Goal: Transaction & Acquisition: Purchase product/service

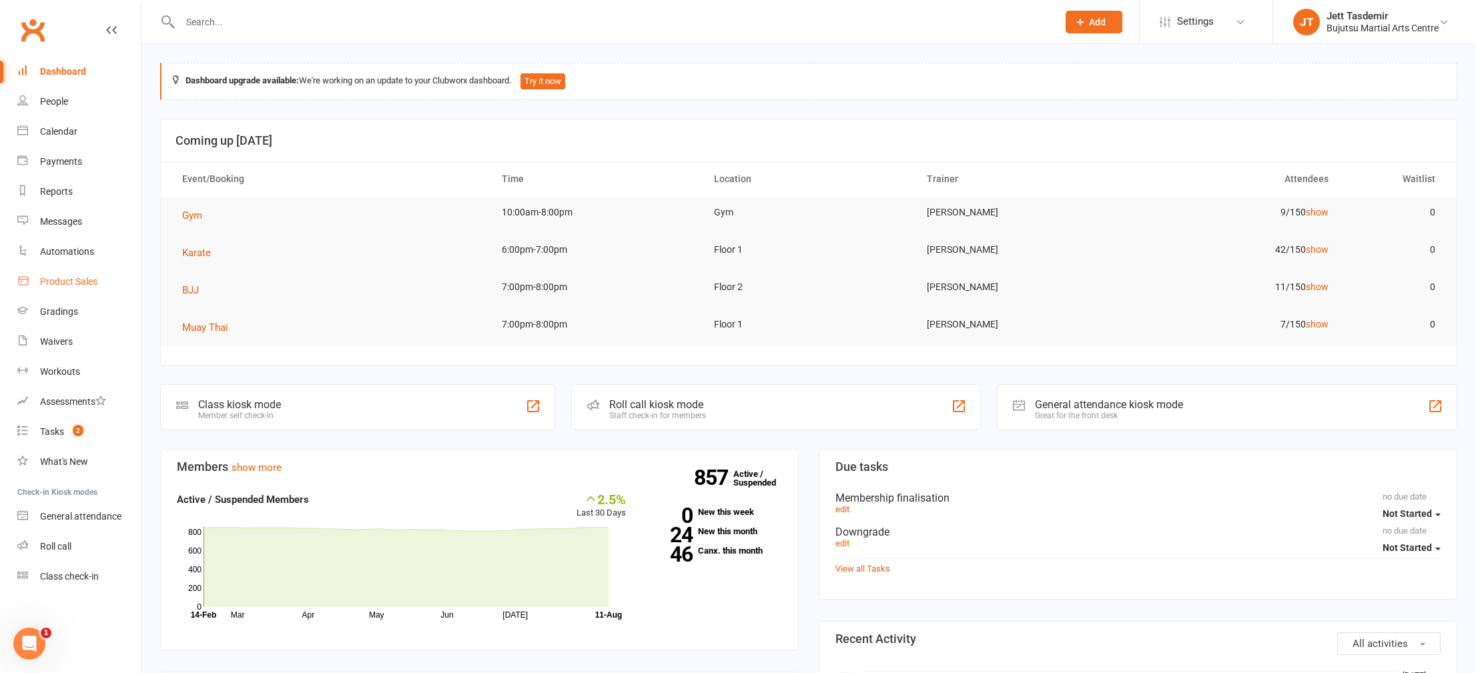
click at [64, 281] on div "Product Sales" at bounding box center [68, 281] width 57 height 11
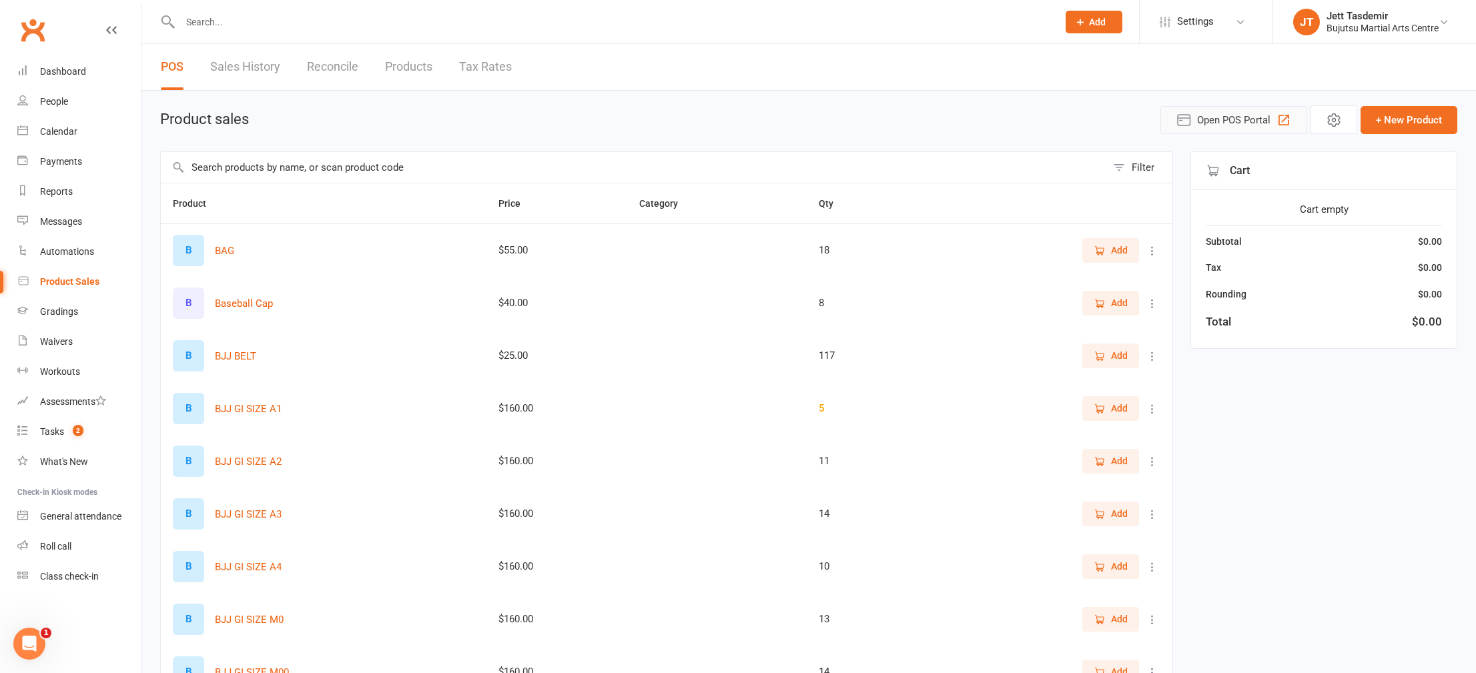
click at [983, 108] on button "Open POS Portal" at bounding box center [1233, 120] width 147 height 28
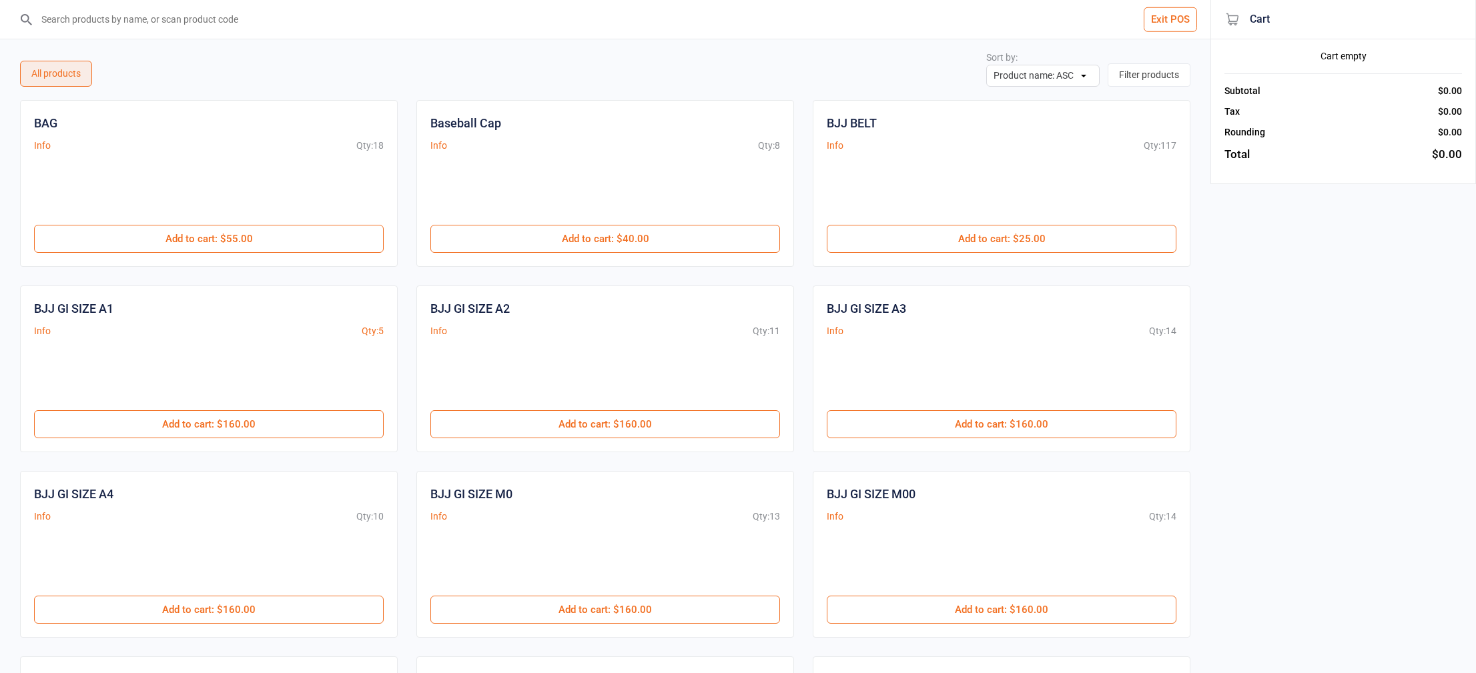
click at [238, 17] on input "search" at bounding box center [613, 19] width 1157 height 39
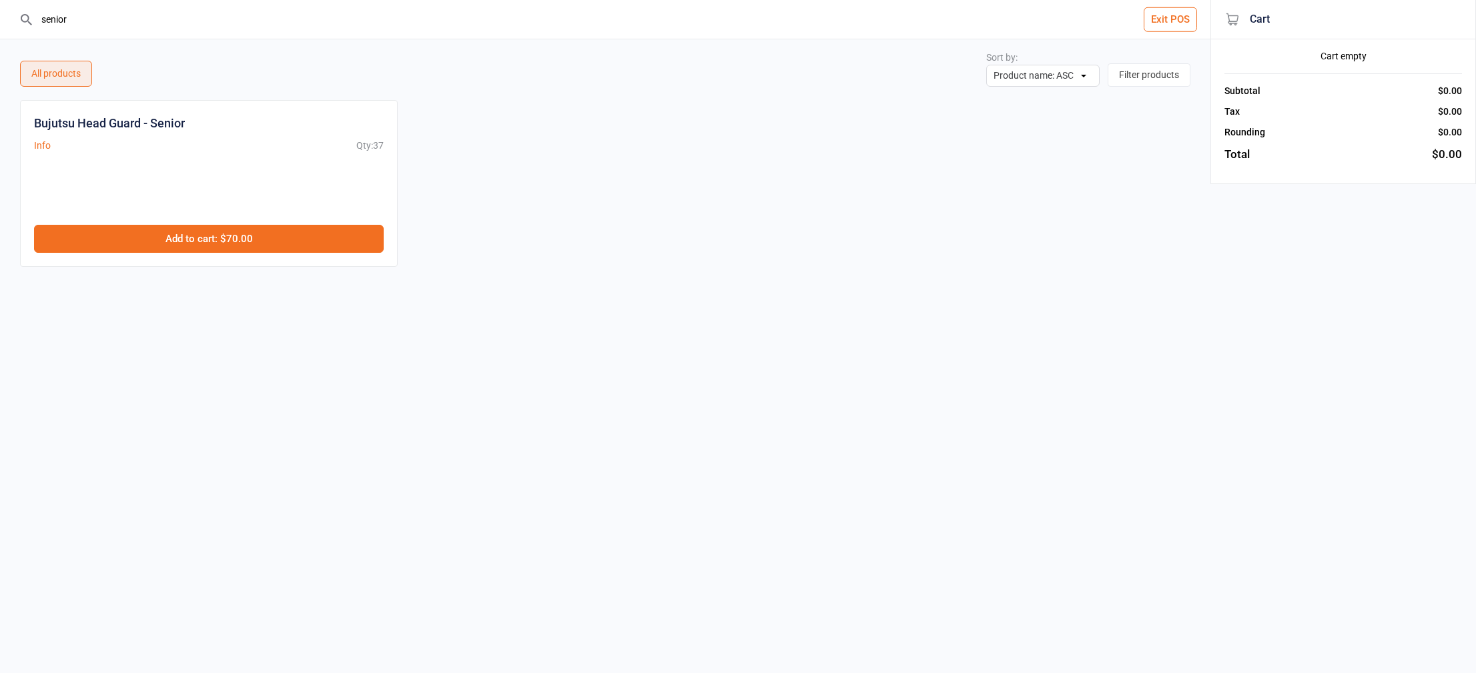
type input "senior"
drag, startPoint x: 247, startPoint y: 243, endPoint x: 310, endPoint y: 237, distance: 63.0
click at [247, 243] on button "Add to cart : $70.00" at bounding box center [209, 239] width 350 height 28
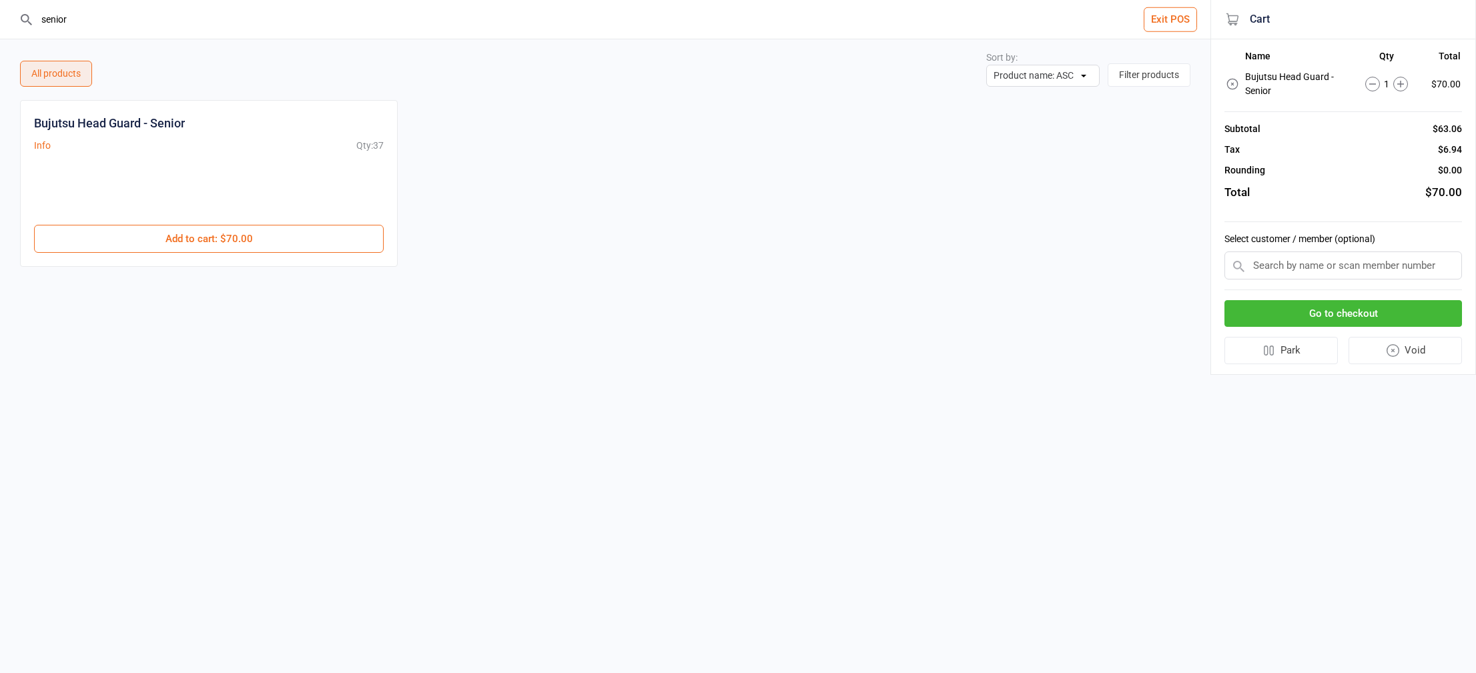
click at [1277, 263] on input "text" at bounding box center [1343, 266] width 238 height 28
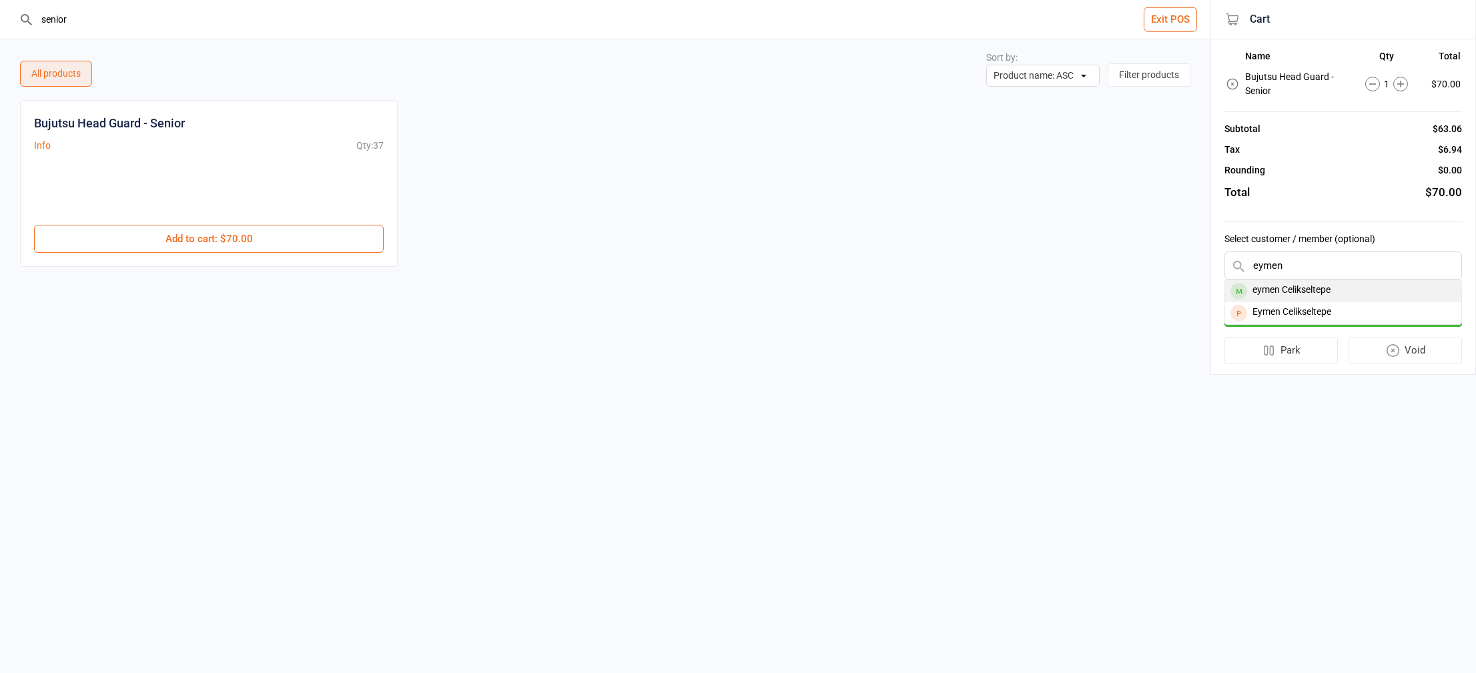
type input "eymen"
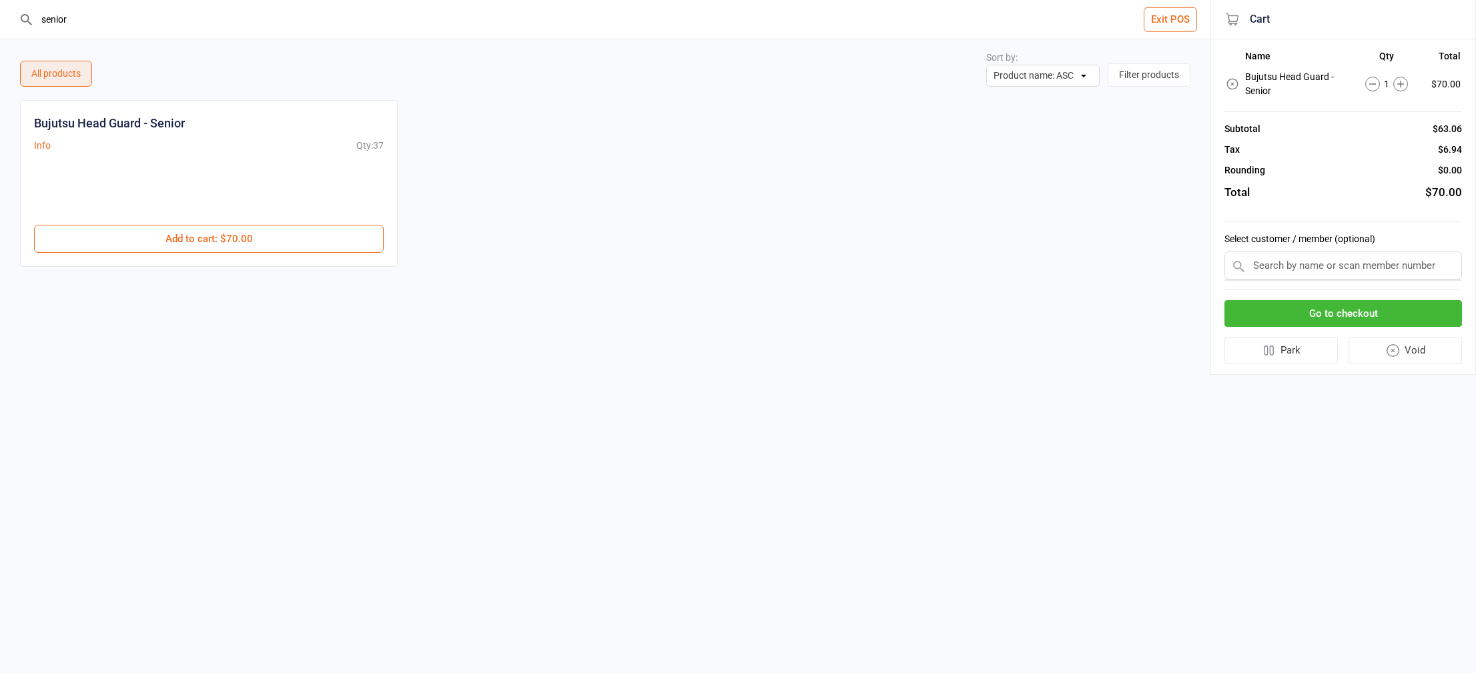
click at [1302, 274] on input "text" at bounding box center [1343, 266] width 238 height 28
type input "e"
click at [1313, 305] on button "Go to checkout" at bounding box center [1343, 313] width 238 height 27
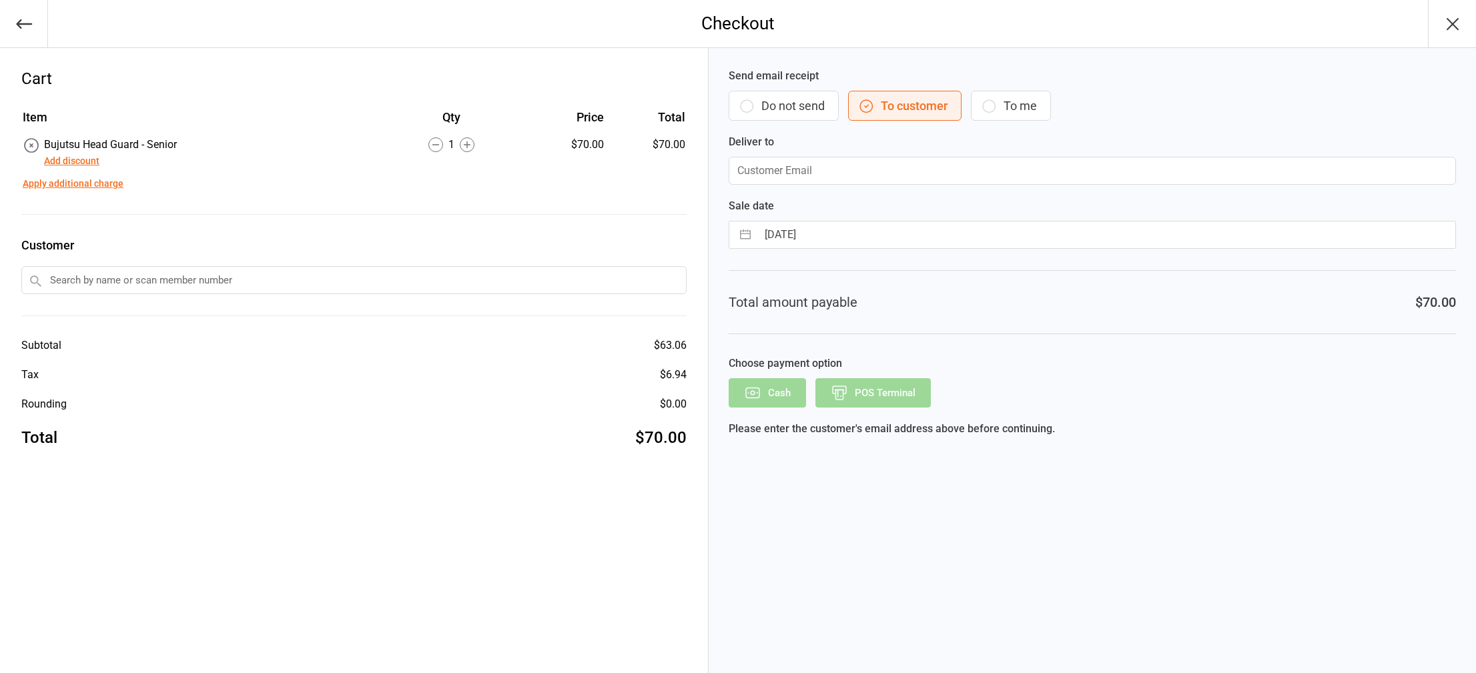
click at [262, 281] on input "text" at bounding box center [353, 280] width 665 height 28
type input "e"
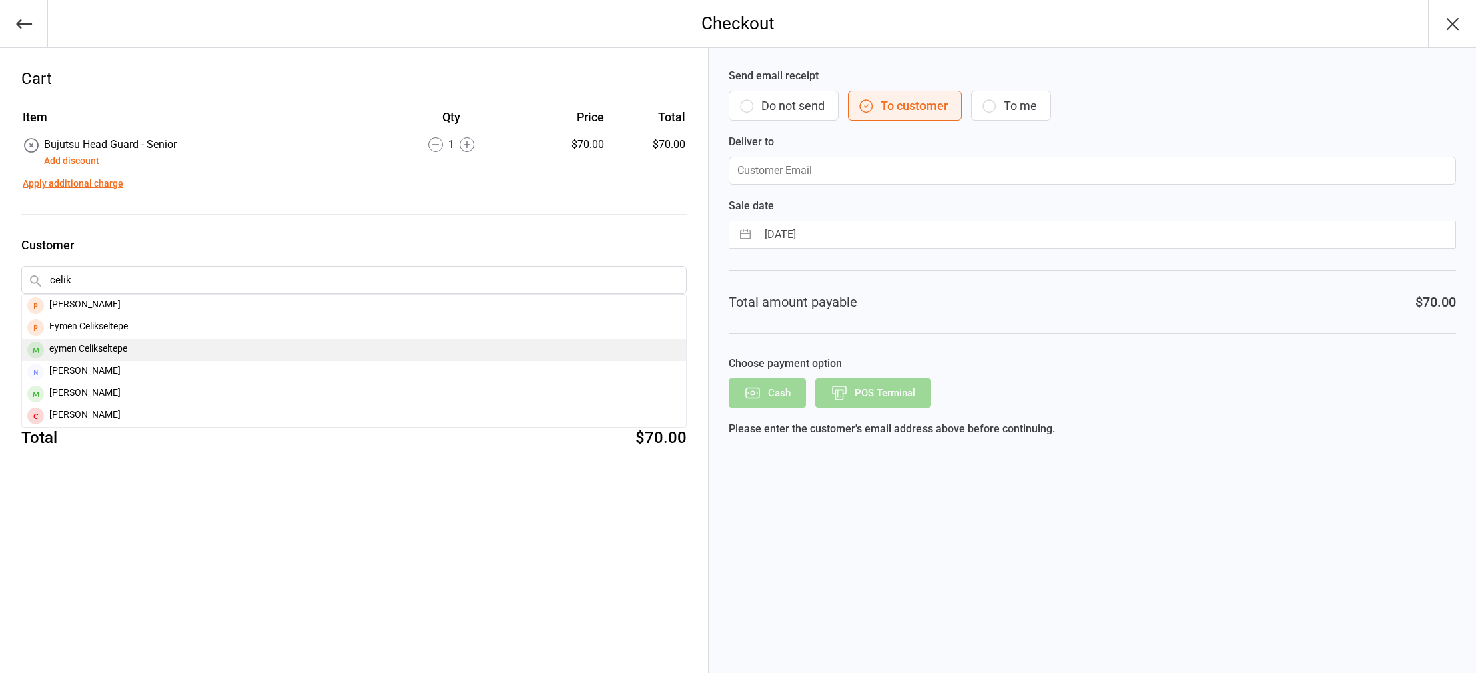
type input "celik"
click at [67, 347] on div "eymen Celikseltepe" at bounding box center [354, 350] width 664 height 22
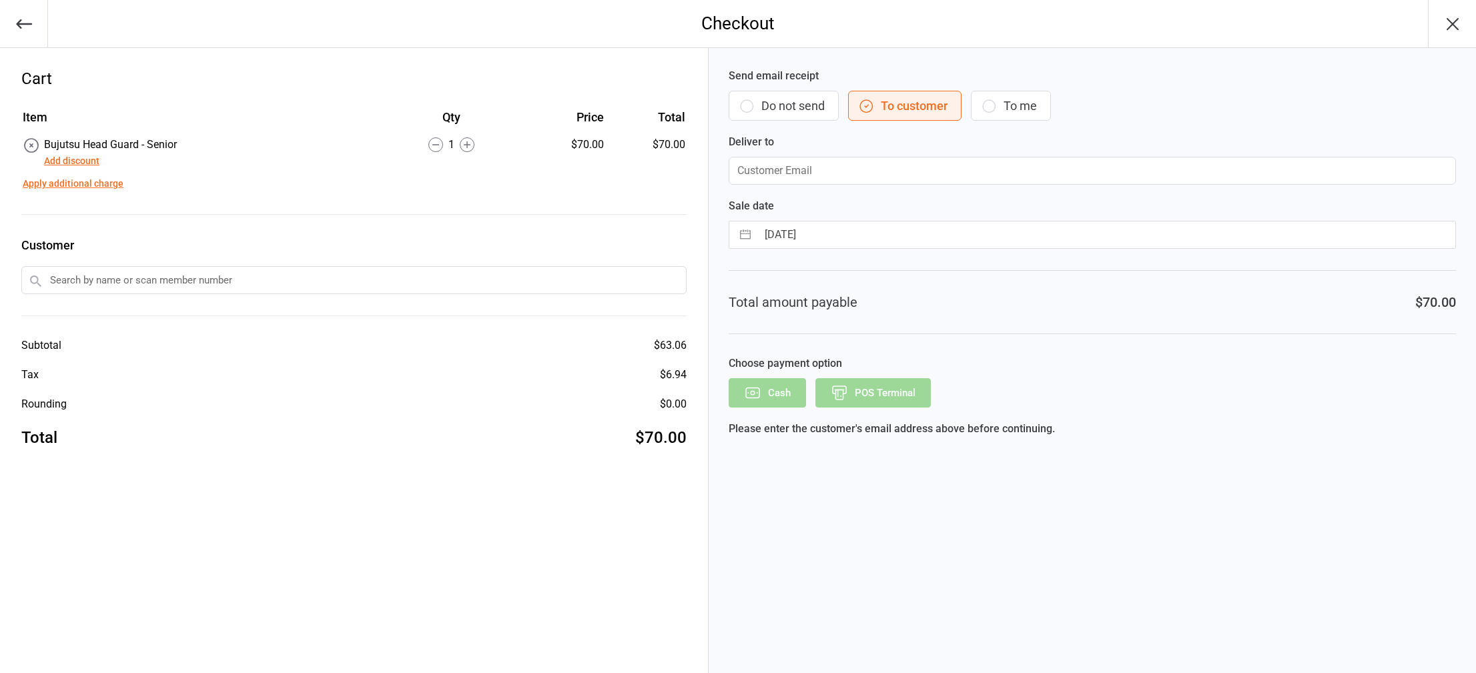
type input "[EMAIL_ADDRESS][DOMAIN_NAME]"
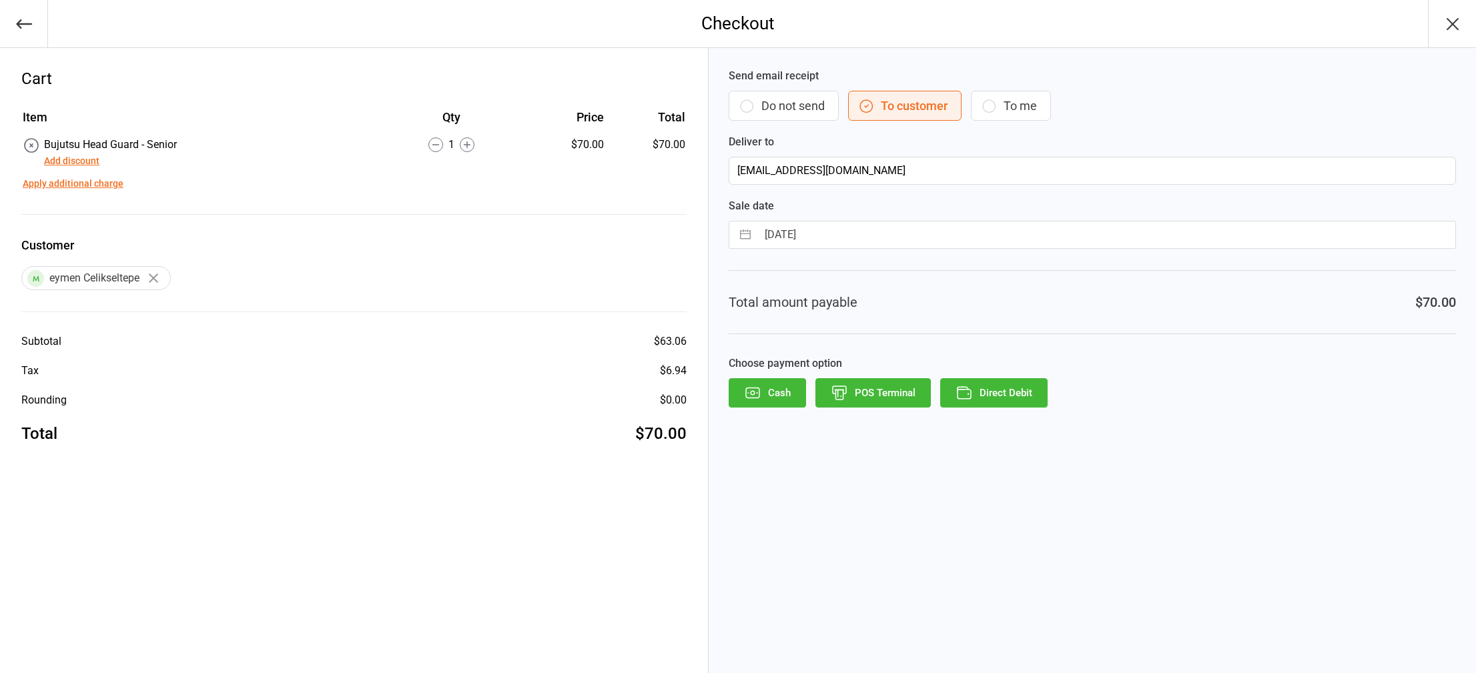
click at [747, 393] on icon "button" at bounding box center [747, 392] width 1 height 1
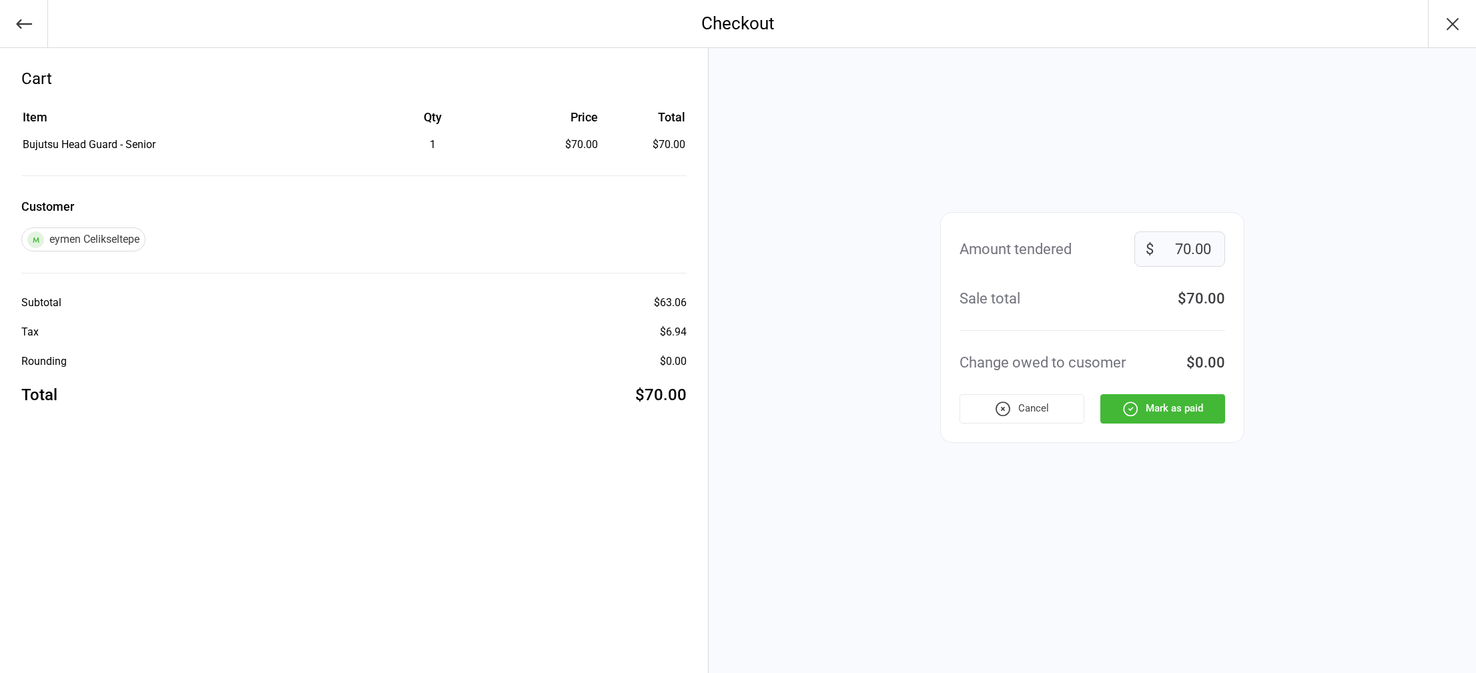
click at [1018, 408] on button "Cancel" at bounding box center [1021, 408] width 125 height 29
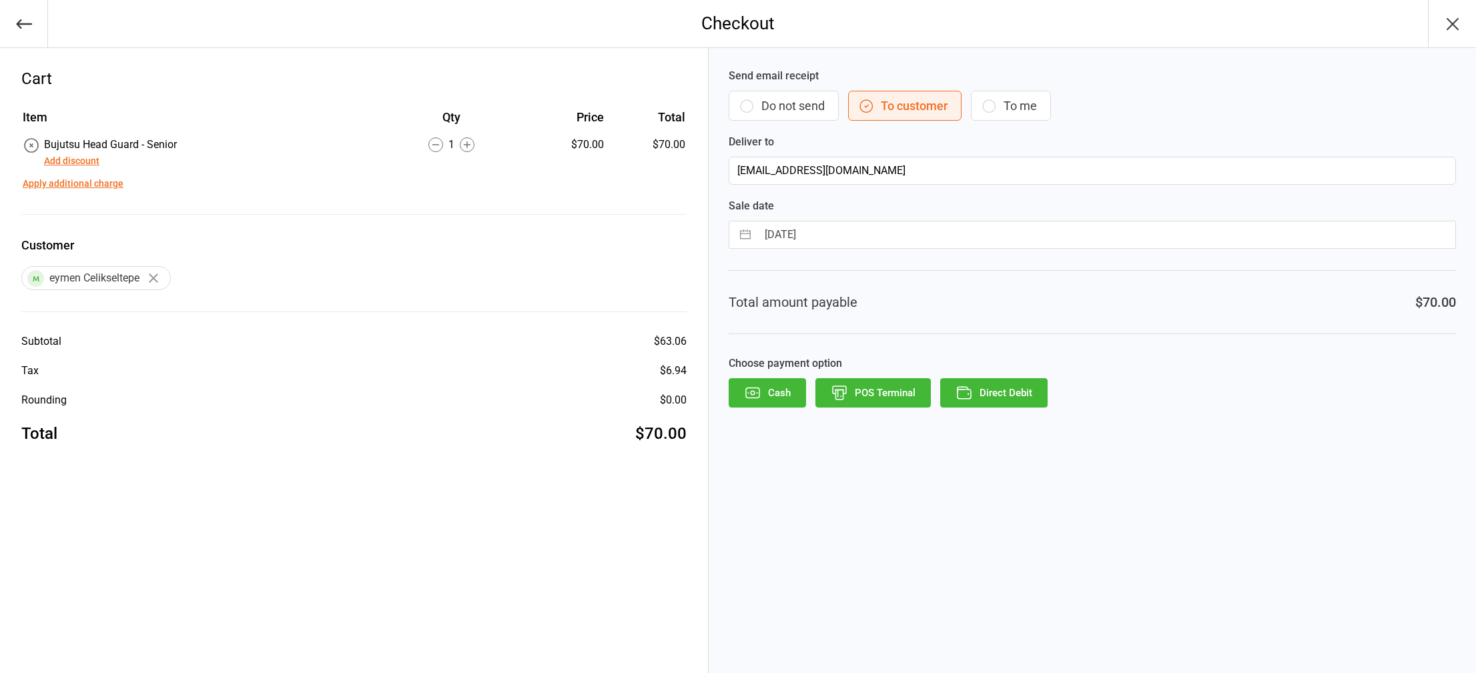
click at [749, 389] on icon "button" at bounding box center [752, 392] width 17 height 17
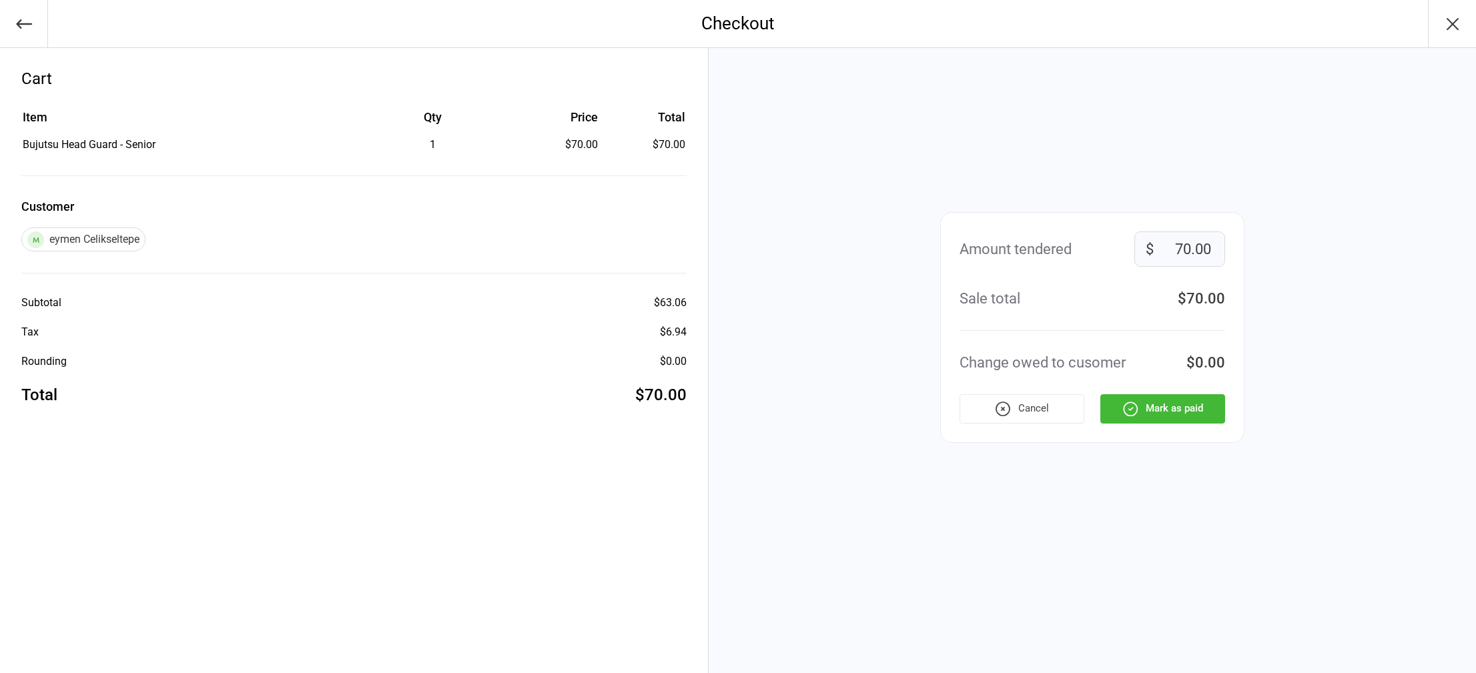
click at [1176, 416] on button "Mark as paid" at bounding box center [1162, 408] width 125 height 29
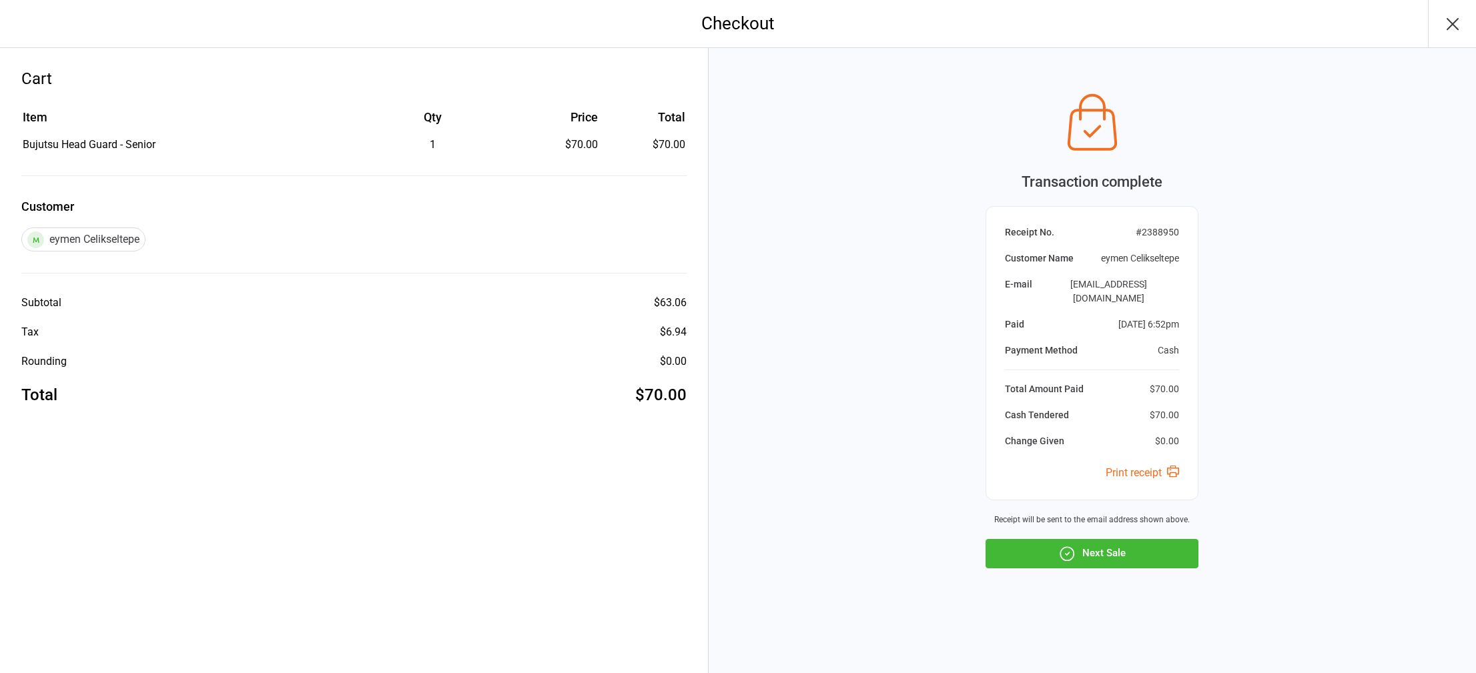
click at [1127, 543] on button "Next Sale" at bounding box center [1091, 553] width 213 height 29
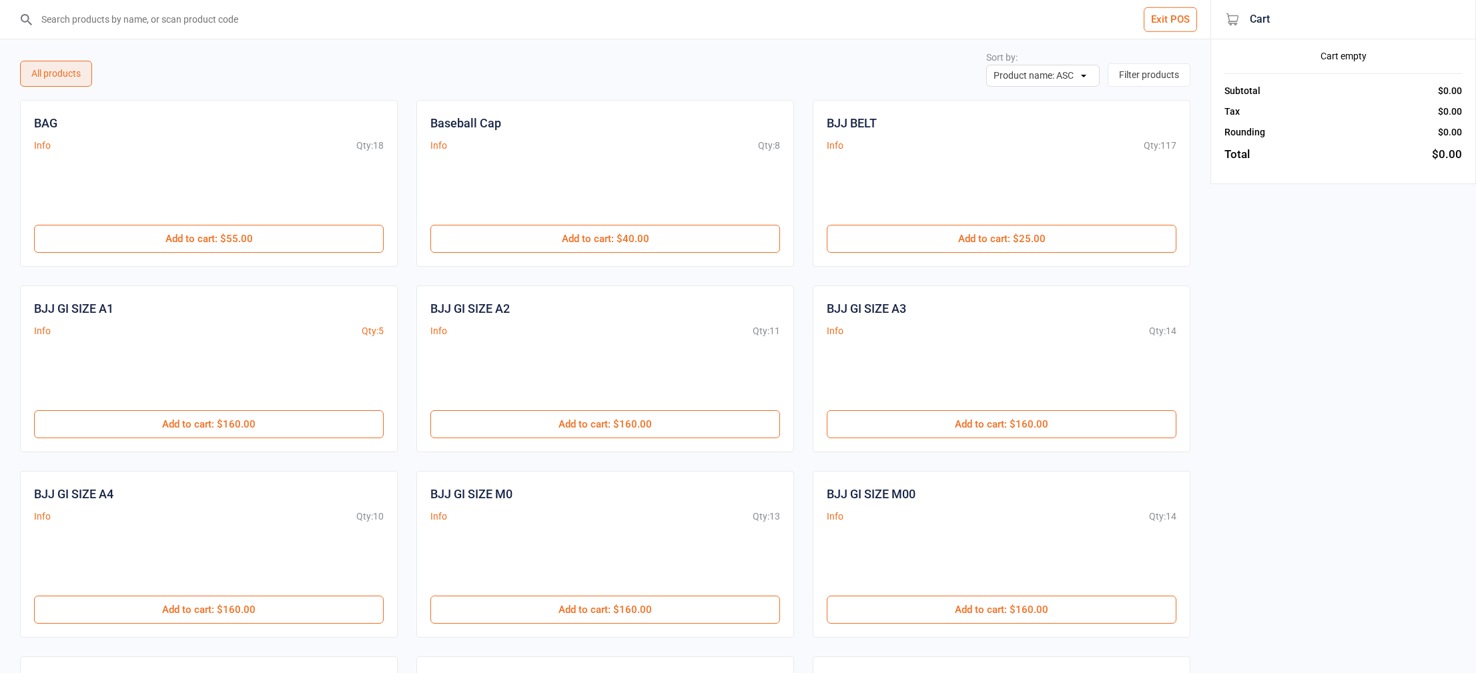
click at [1179, 15] on button "Exit POS" at bounding box center [1170, 19] width 53 height 25
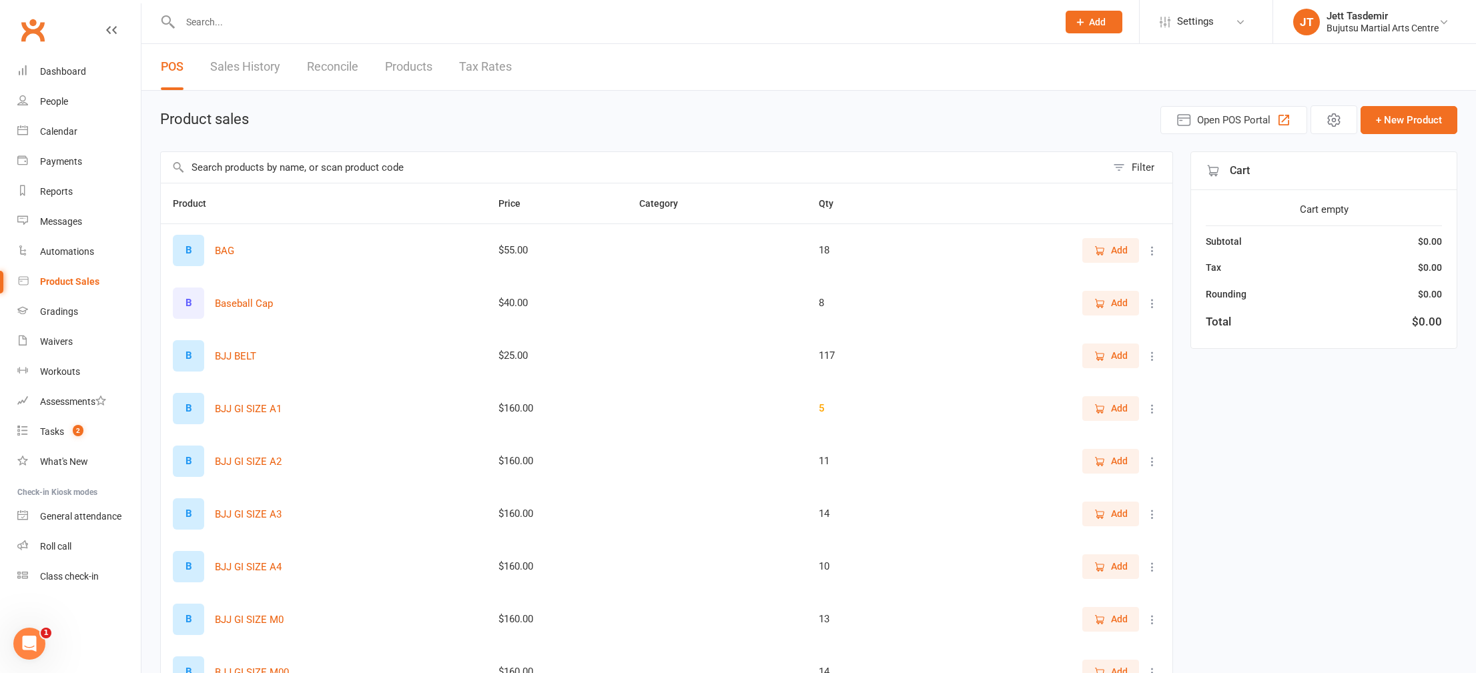
click at [205, 27] on input "text" at bounding box center [612, 22] width 872 height 19
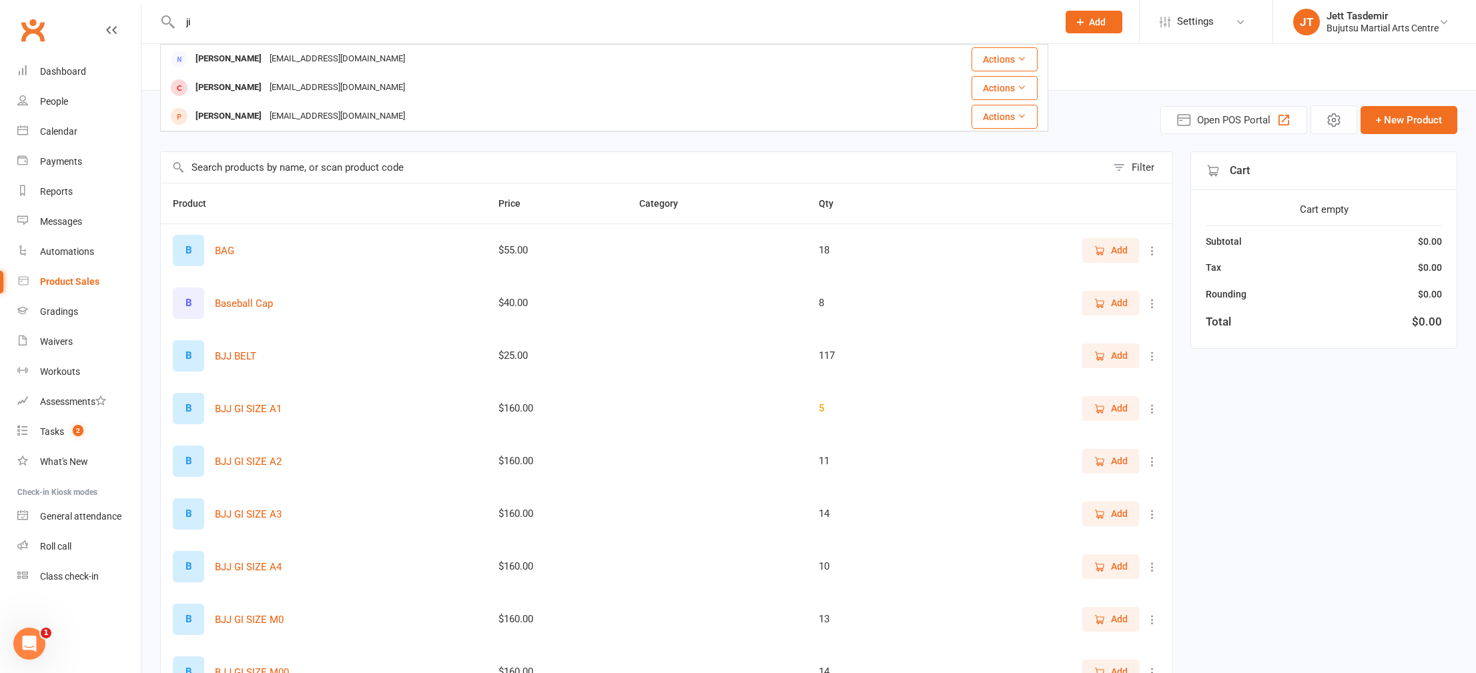
type input "j"
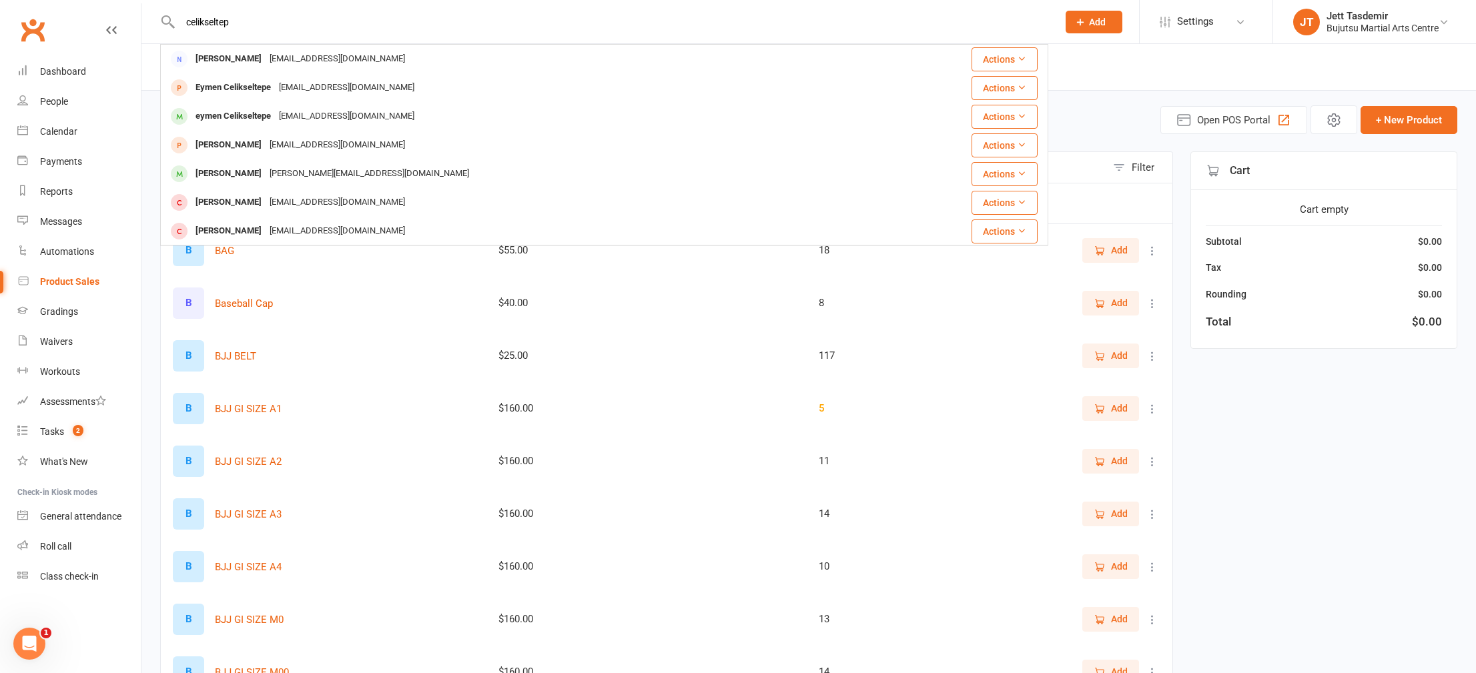
type input "celikseltepe"
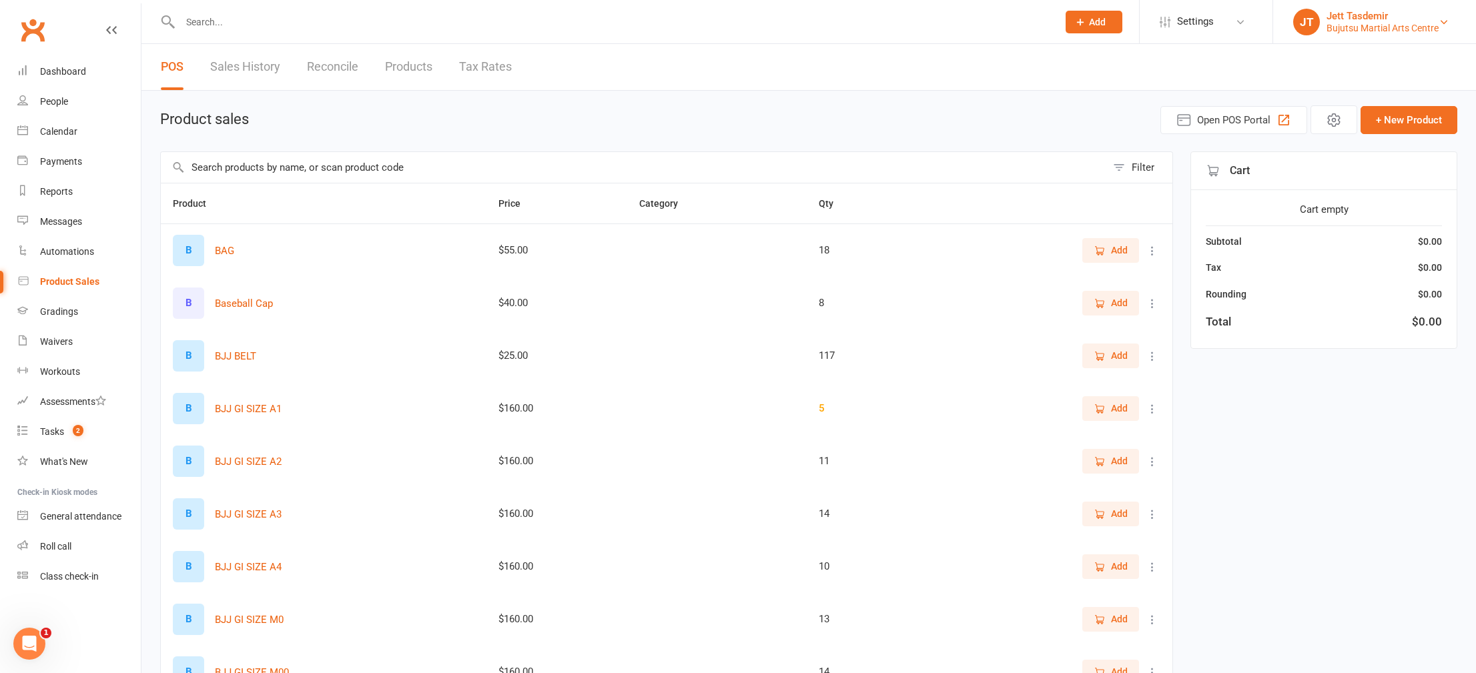
click at [1362, 25] on div "Bujutsu Martial Arts Centre" at bounding box center [1382, 28] width 112 height 12
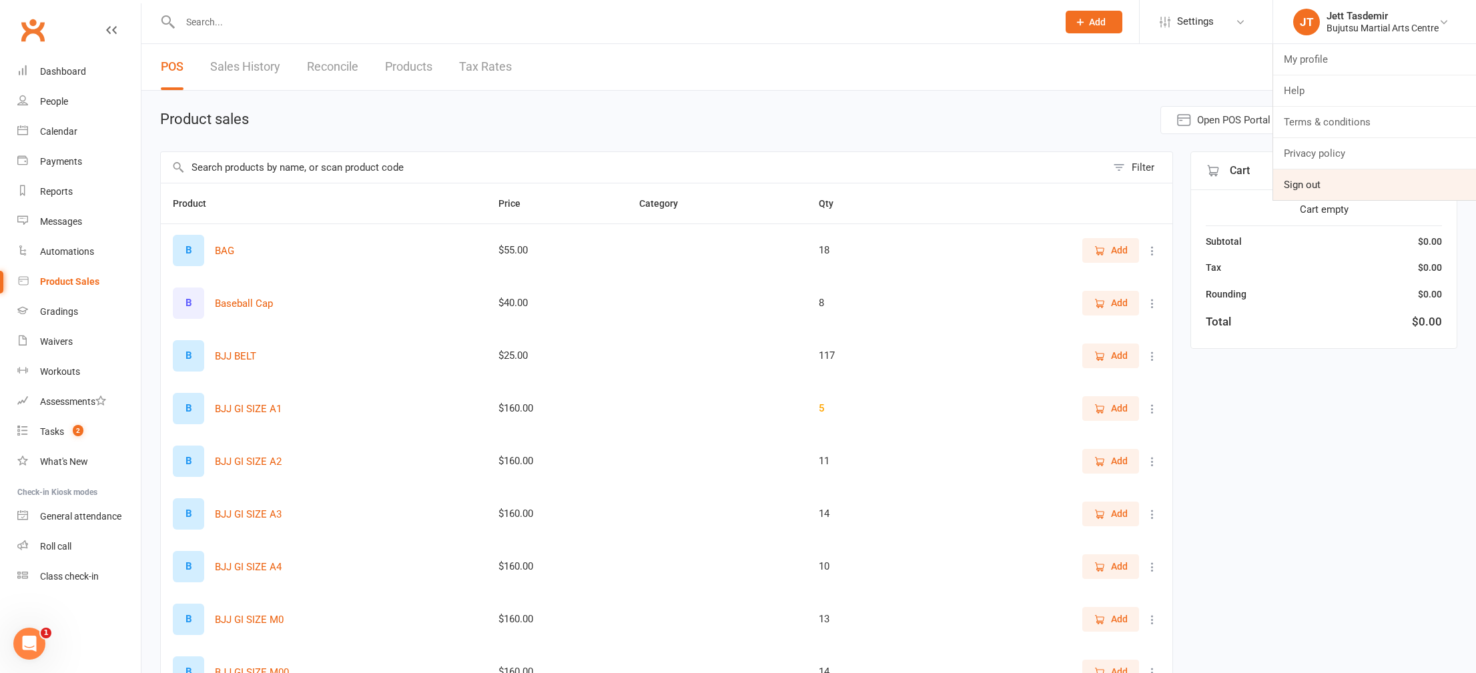
click at [1340, 177] on link "Sign out" at bounding box center [1374, 184] width 203 height 31
